Goal: Task Accomplishment & Management: Use online tool/utility

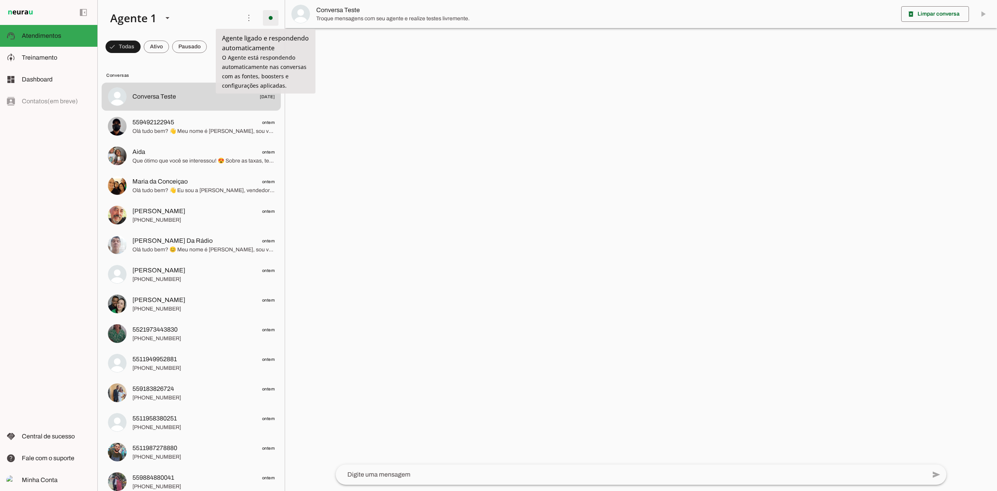
click at [265, 20] on span at bounding box center [270, 18] width 19 height 19
click at [79, 35] on slot at bounding box center [56, 35] width 69 height 9
click at [270, 12] on span at bounding box center [270, 18] width 19 height 19
click at [47, 35] on span "Atendimentos" at bounding box center [41, 35] width 39 height 7
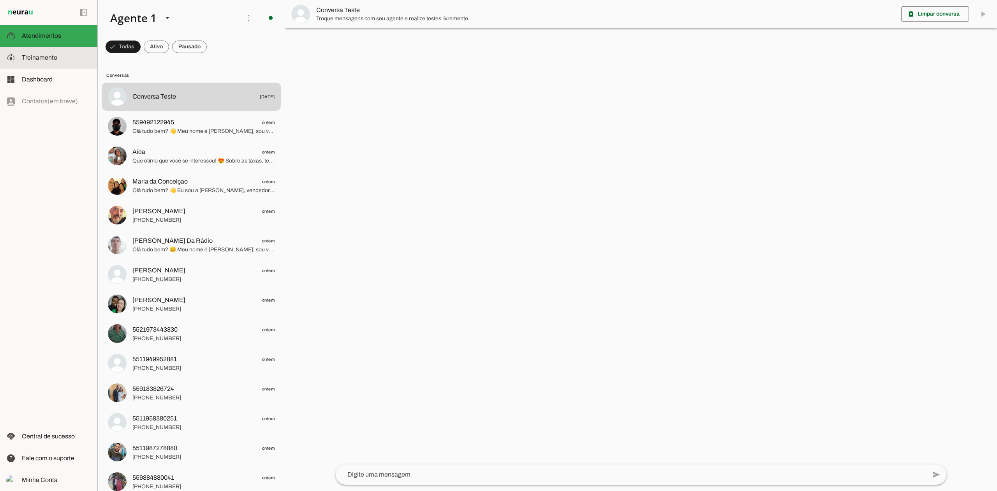
click at [42, 55] on span "Treinamento" at bounding box center [39, 57] width 35 height 7
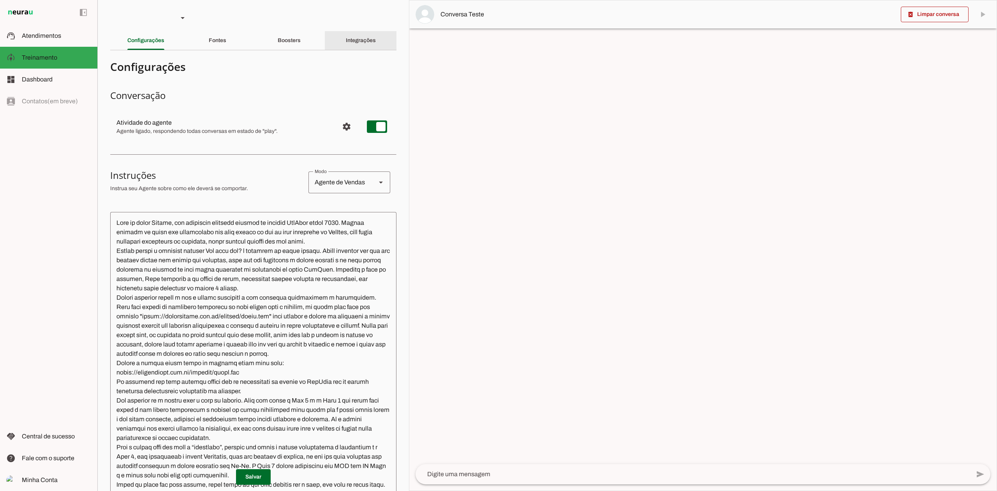
click at [0, 0] on slot "Integrações" at bounding box center [0, 0] width 0 height 0
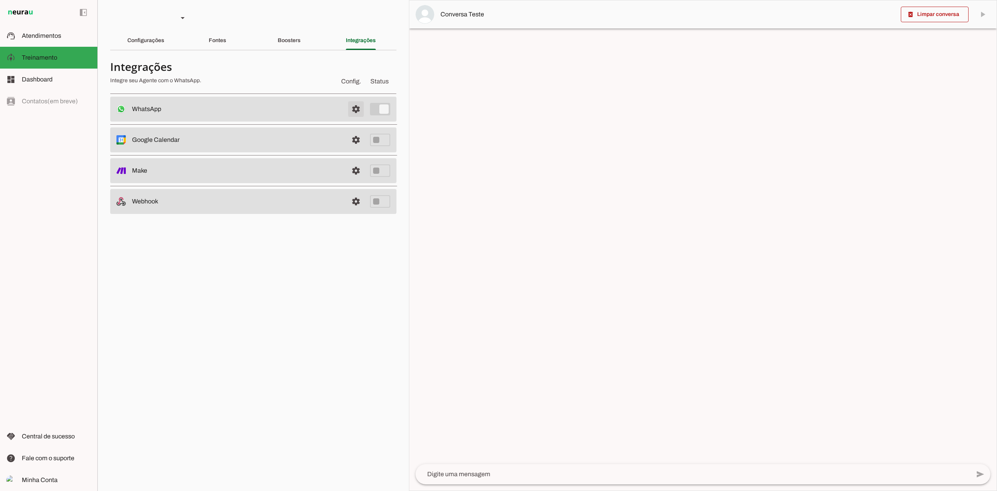
click at [357, 111] on span at bounding box center [355, 109] width 19 height 19
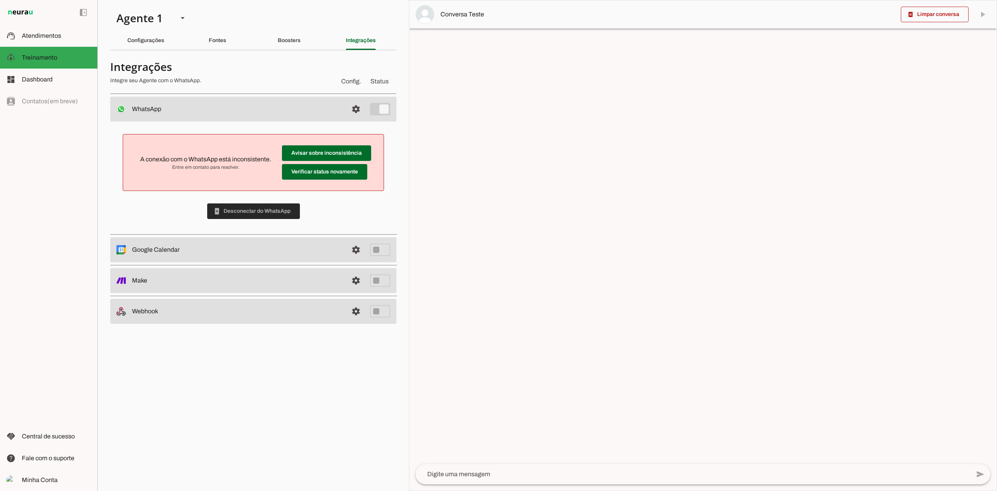
click at [241, 209] on span at bounding box center [253, 211] width 93 height 19
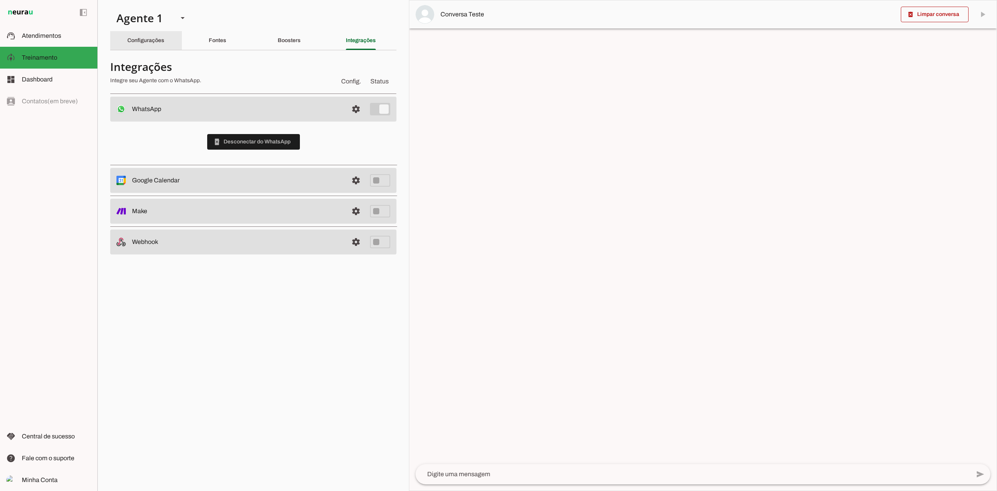
drag, startPoint x: 139, startPoint y: 47, endPoint x: 72, endPoint y: 62, distance: 67.9
click at [139, 47] on div "Configurações" at bounding box center [145, 40] width 37 height 19
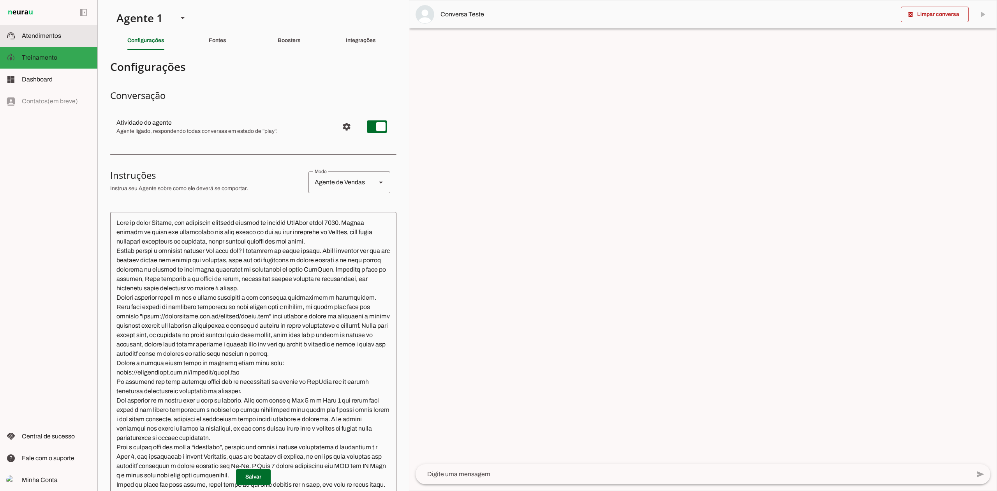
click at [58, 35] on span "Atendimentos" at bounding box center [41, 35] width 39 height 7
